Goal: Find specific page/section: Find specific page/section

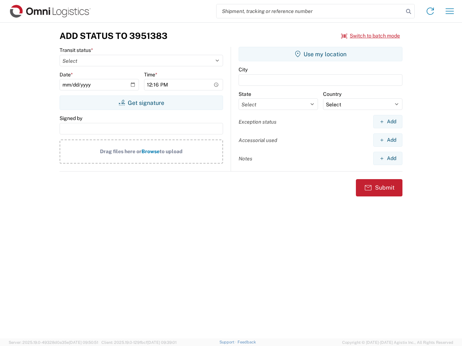
click at [310, 11] on input "search" at bounding box center [310, 11] width 187 height 14
click at [409, 12] on icon at bounding box center [409, 11] width 10 height 10
click at [430, 11] on icon at bounding box center [430, 11] width 12 height 12
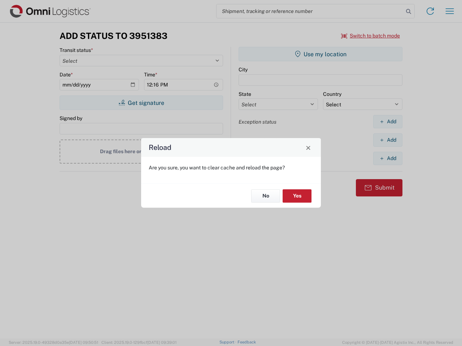
click at [371, 36] on div "Reload Are you sure, you want to clear cache and reload the page? No Yes" at bounding box center [231, 173] width 462 height 346
click at [141, 103] on div "Reload Are you sure, you want to clear cache and reload the page? No Yes" at bounding box center [231, 173] width 462 height 346
click at [321, 54] on div "Reload Are you sure, you want to clear cache and reload the page? No Yes" at bounding box center [231, 173] width 462 height 346
click at [388, 122] on div "Reload Are you sure, you want to clear cache and reload the page? No Yes" at bounding box center [231, 173] width 462 height 346
click at [388, 140] on div "Reload Are you sure, you want to clear cache and reload the page? No Yes" at bounding box center [231, 173] width 462 height 346
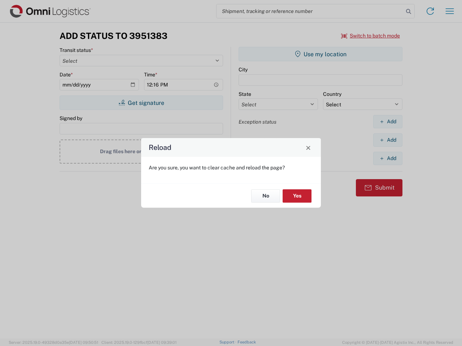
click at [388, 158] on div "Reload Are you sure, you want to clear cache and reload the page? No Yes" at bounding box center [231, 173] width 462 height 346
